Goal: Information Seeking & Learning: Learn about a topic

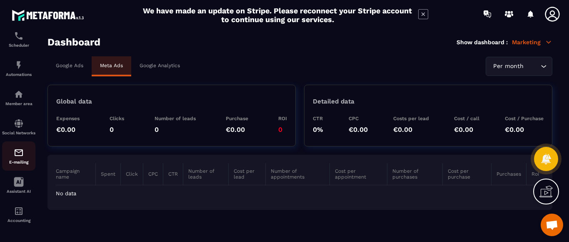
scroll to position [134, 0]
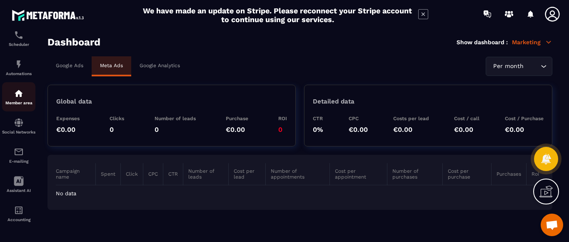
click at [20, 93] on img at bounding box center [19, 93] width 10 height 10
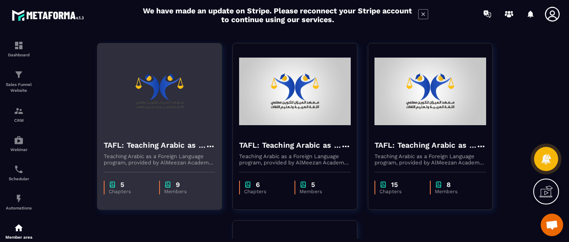
scroll to position [42, 0]
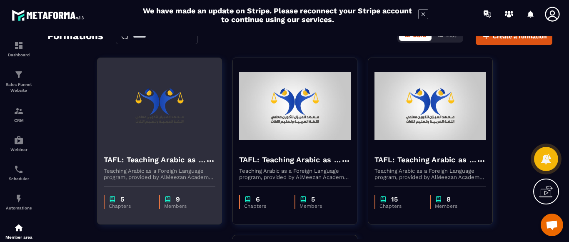
click at [172, 122] on img at bounding box center [160, 105] width 112 height 83
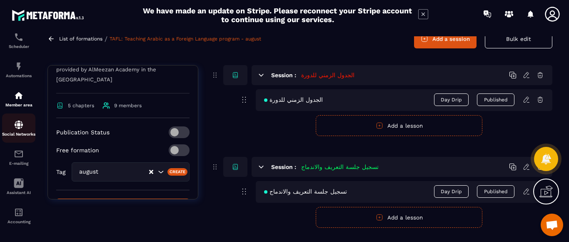
scroll to position [134, 0]
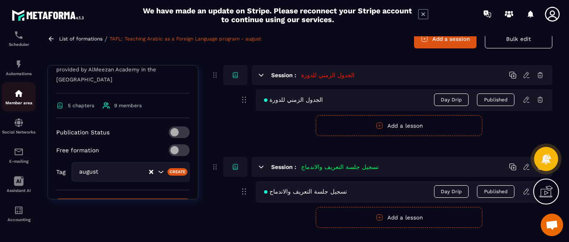
click at [16, 92] on img at bounding box center [19, 93] width 10 height 10
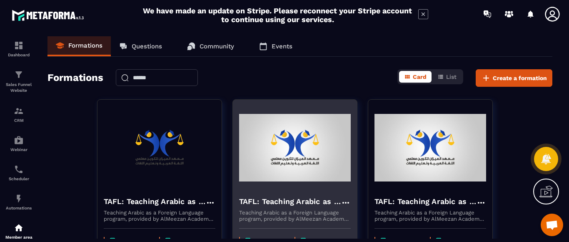
click at [327, 182] on img at bounding box center [295, 147] width 112 height 83
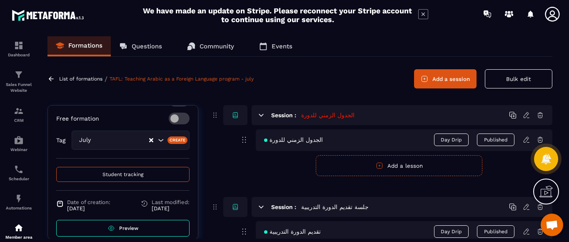
click at [207, 42] on p "Community" at bounding box center [217, 45] width 35 height 7
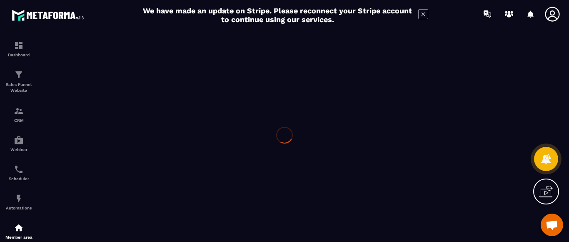
click at [207, 47] on div at bounding box center [284, 135] width 569 height 214
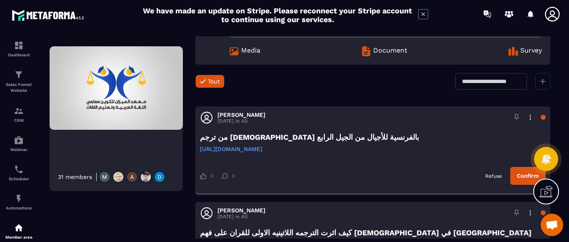
scroll to position [83, 0]
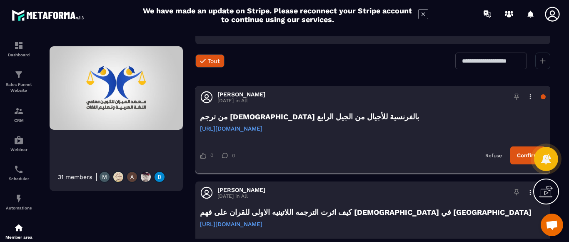
click at [522, 155] on button "Confirm" at bounding box center [527, 155] width 35 height 18
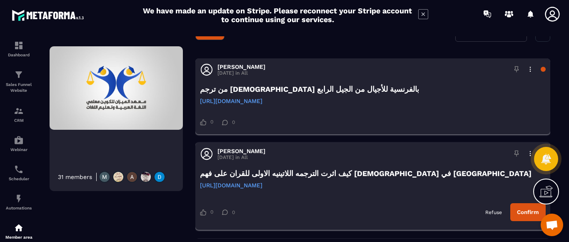
scroll to position [167, 0]
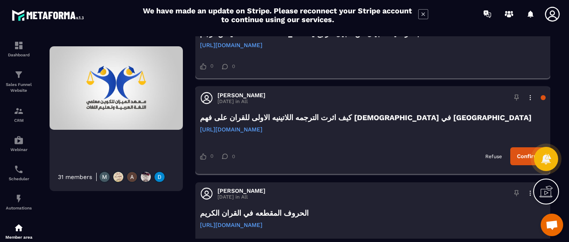
click at [532, 158] on button "Confirm" at bounding box center [527, 156] width 35 height 18
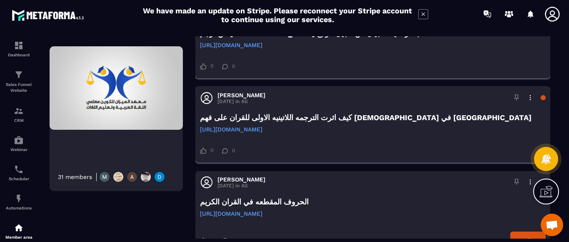
click at [532, 158] on div "0 0 Like 0 0 Comment" at bounding box center [373, 150] width 346 height 15
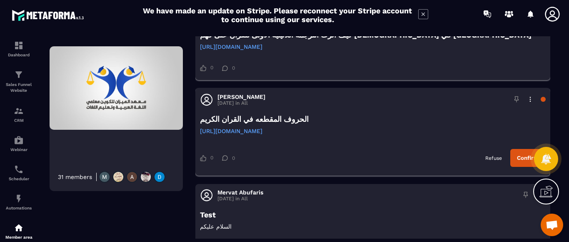
scroll to position [250, 0]
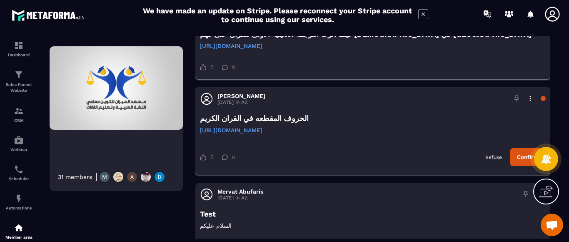
click at [528, 160] on button "Confirm" at bounding box center [527, 157] width 35 height 18
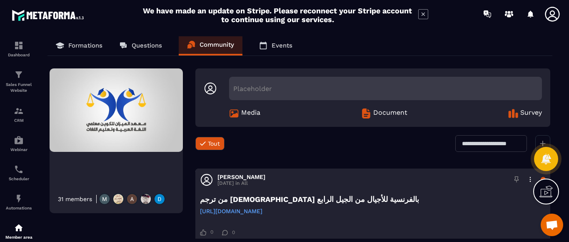
scroll to position [0, 0]
